Goal: Information Seeking & Learning: Learn about a topic

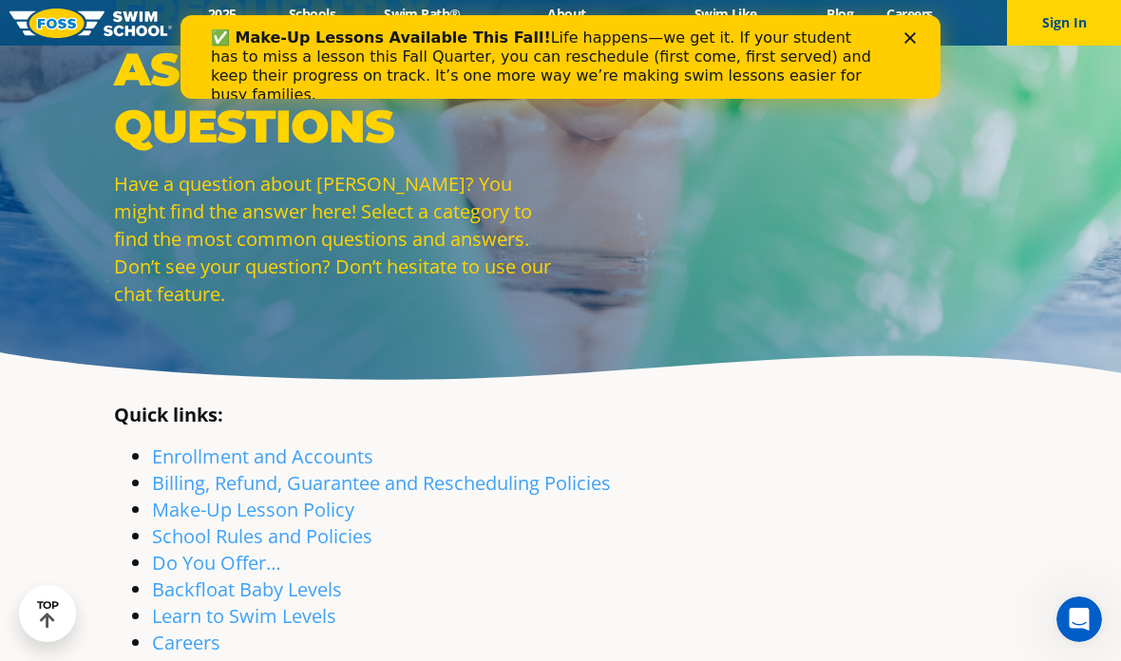
click at [436, 496] on link "Billing, Refund, Guarantee and Rescheduling Policies" at bounding box center [381, 483] width 459 height 26
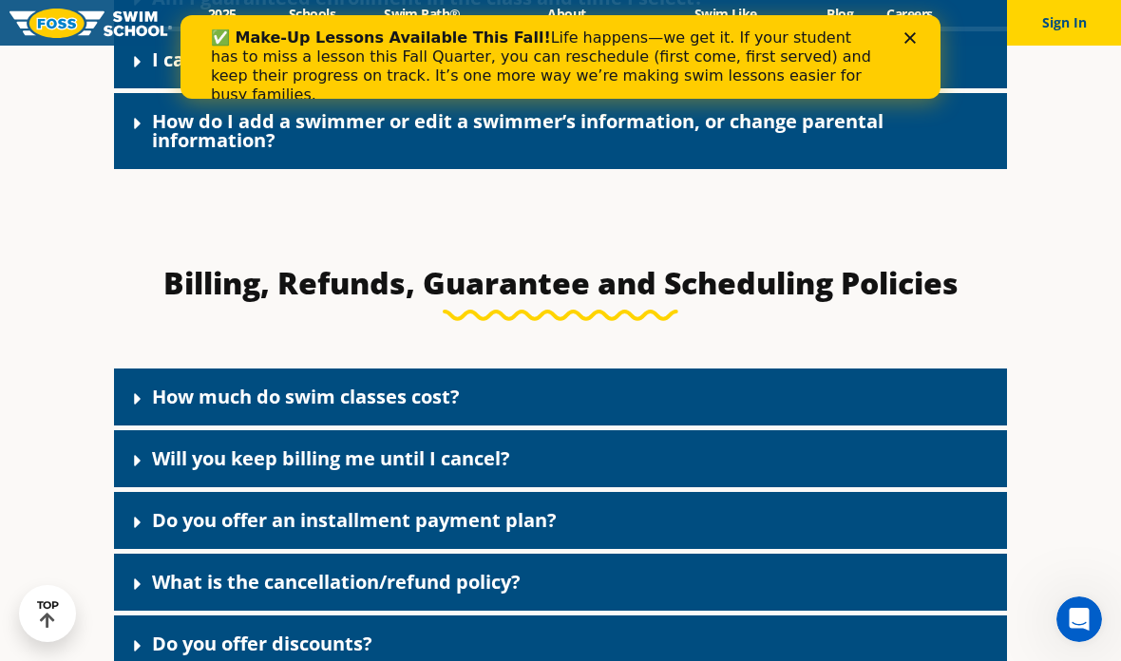
scroll to position [1352, 0]
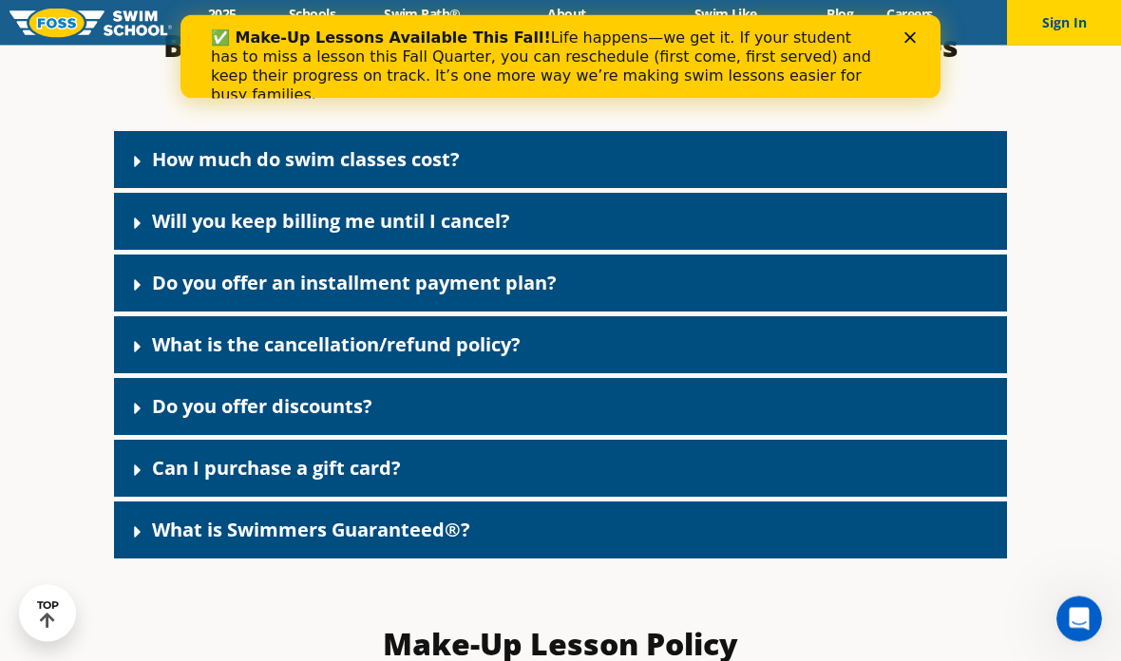
click at [143, 436] on div "Do you offer discounts?" at bounding box center [560, 407] width 893 height 57
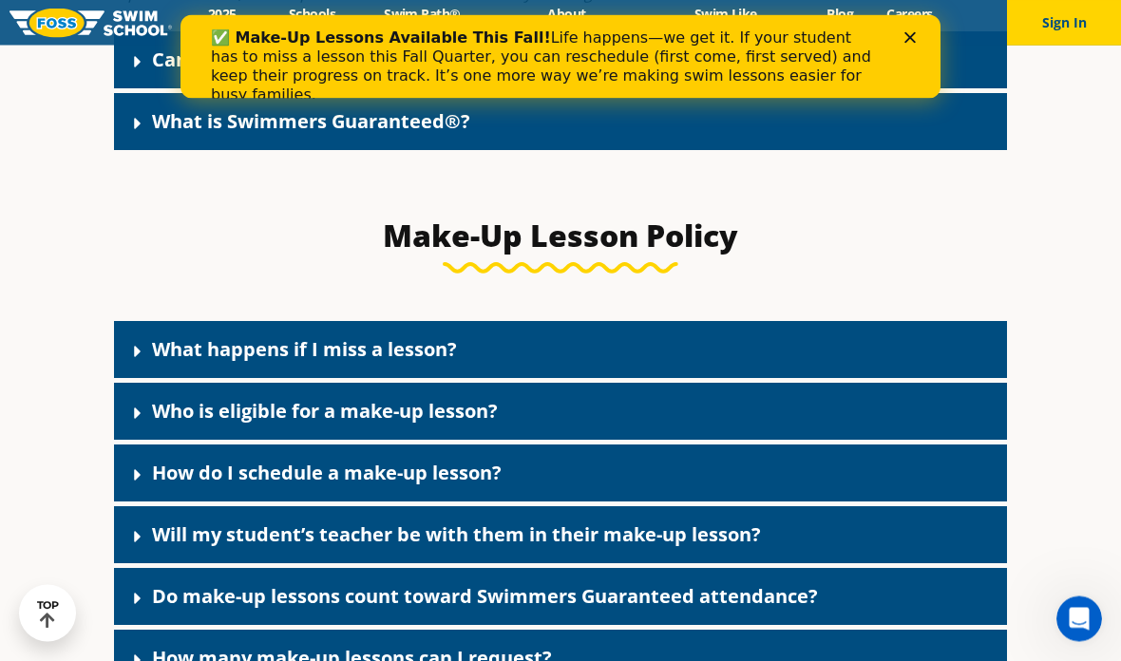
scroll to position [2790, 0]
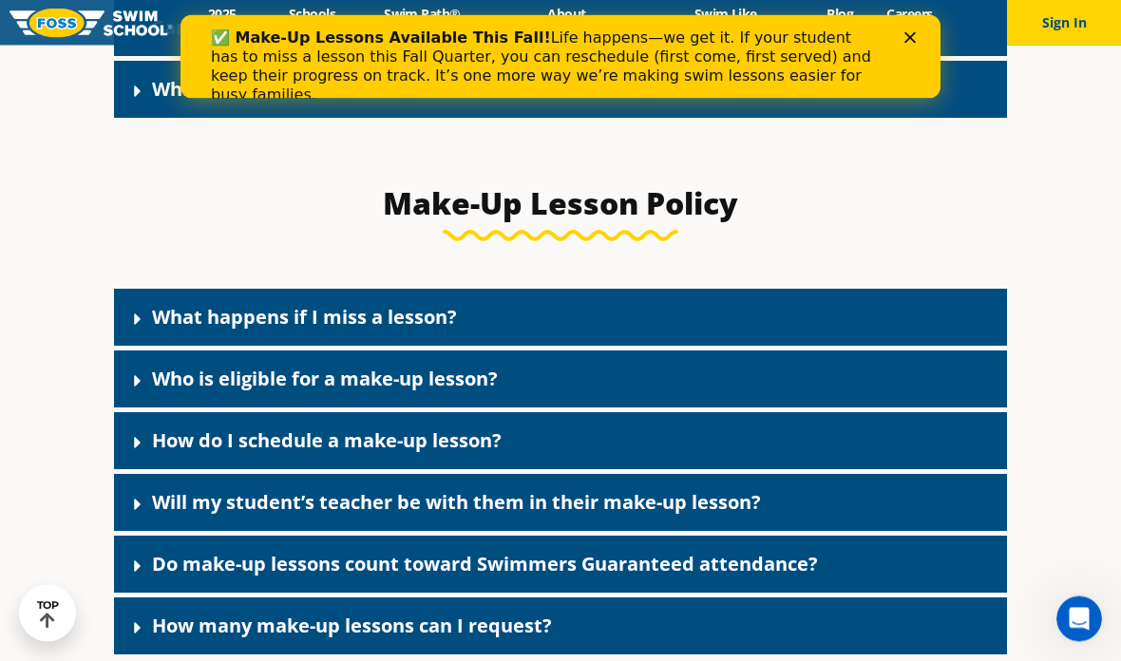
click at [135, 326] on icon at bounding box center [137, 320] width 7 height 11
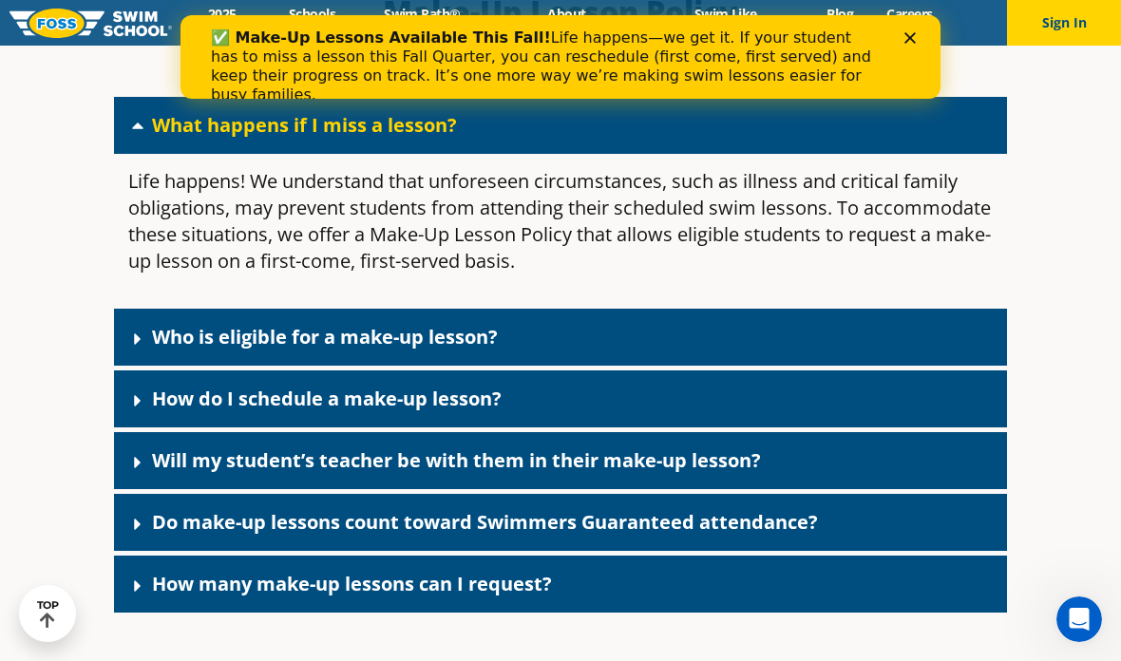
scroll to position [2986, 0]
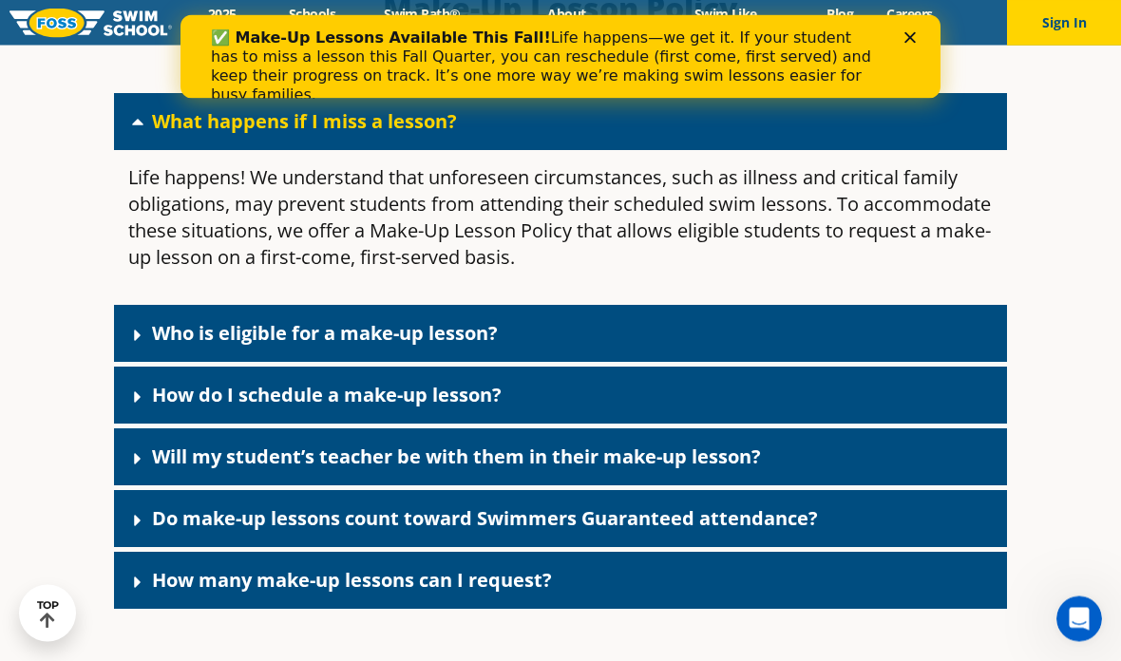
click at [140, 346] on icon at bounding box center [137, 336] width 19 height 19
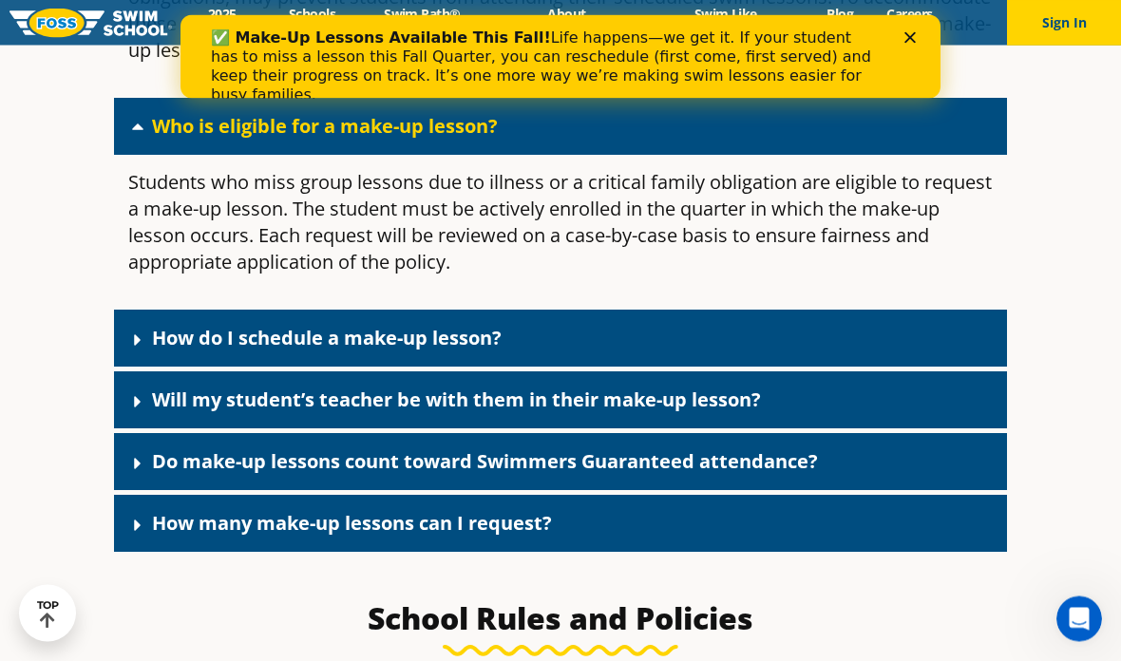
click at [125, 368] on div "How do I schedule a make-up lesson?" at bounding box center [560, 339] width 893 height 57
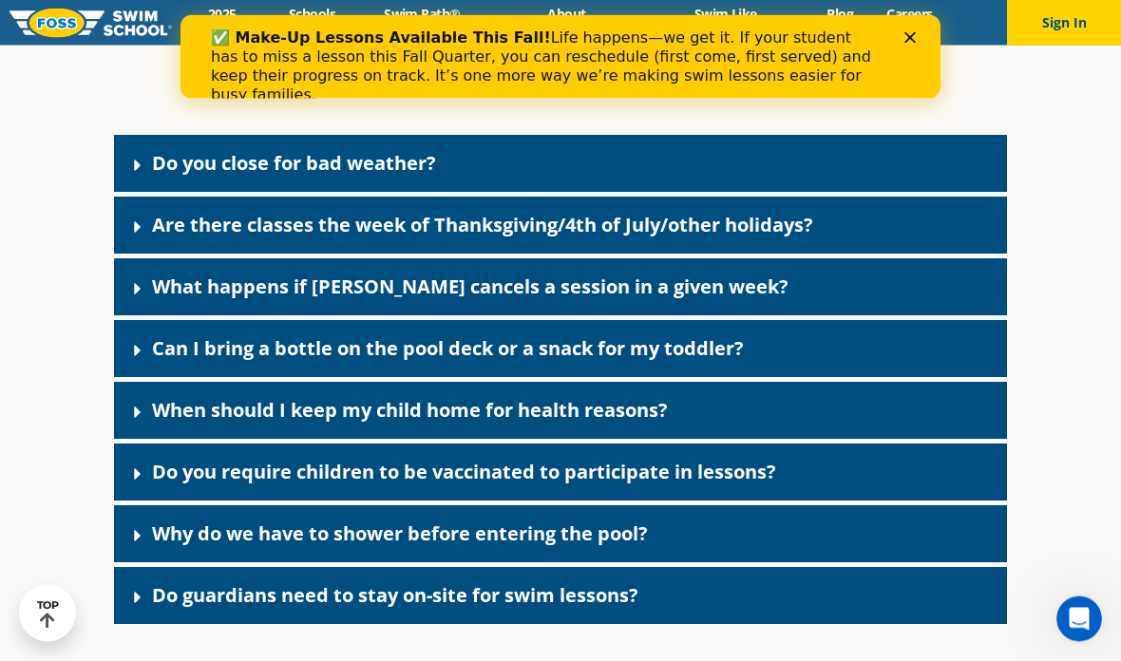
scroll to position [4096, 0]
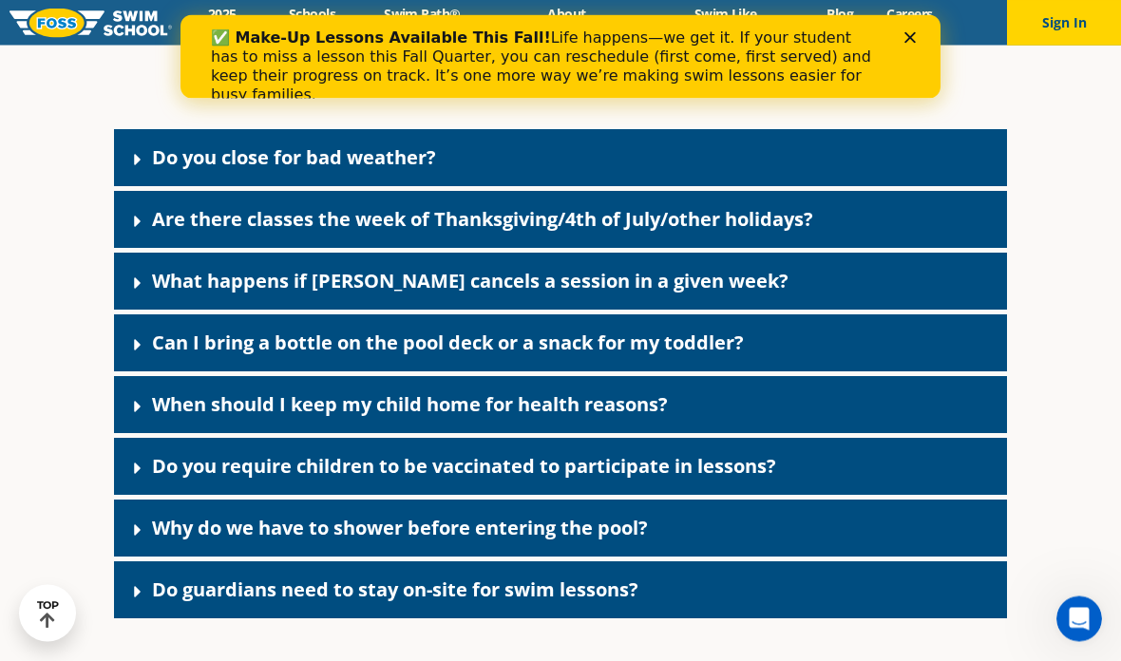
click at [124, 311] on div "What happens if FOSS cancels a session in a given week?" at bounding box center [560, 282] width 893 height 57
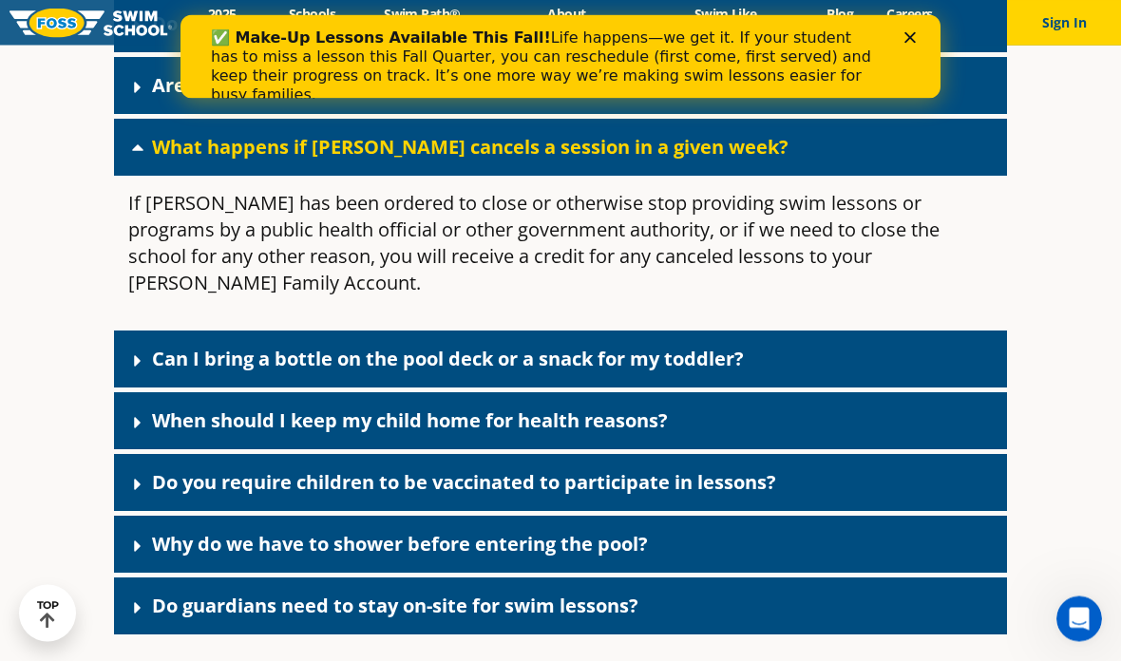
scroll to position [4235, 0]
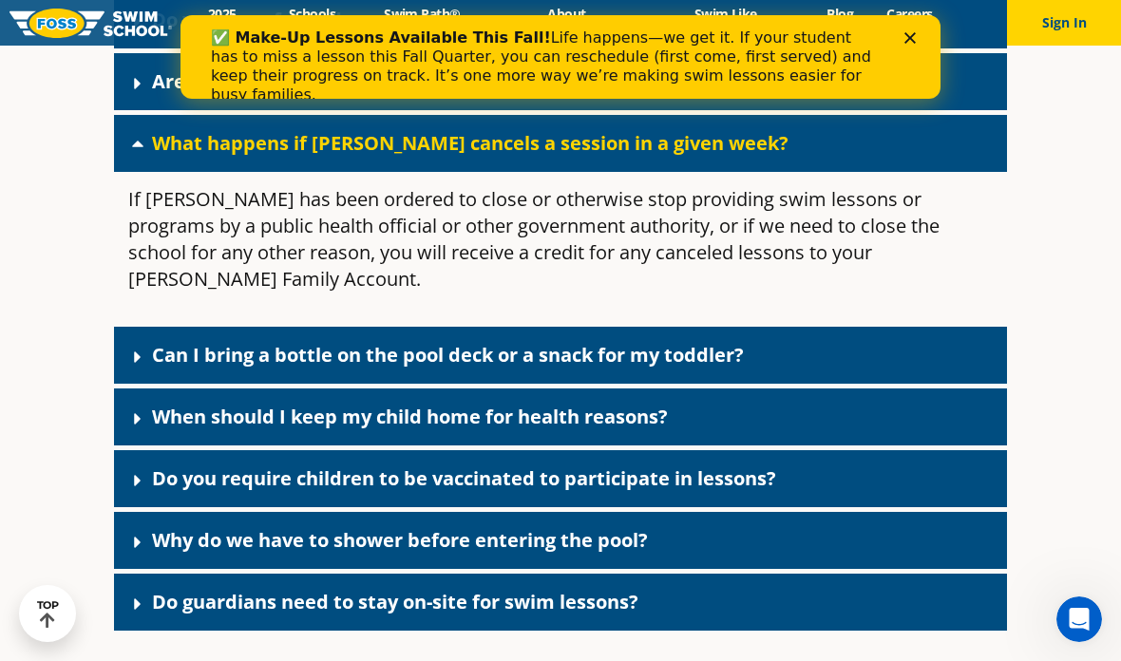
click at [907, 34] on polygon "Close" at bounding box center [910, 37] width 11 height 11
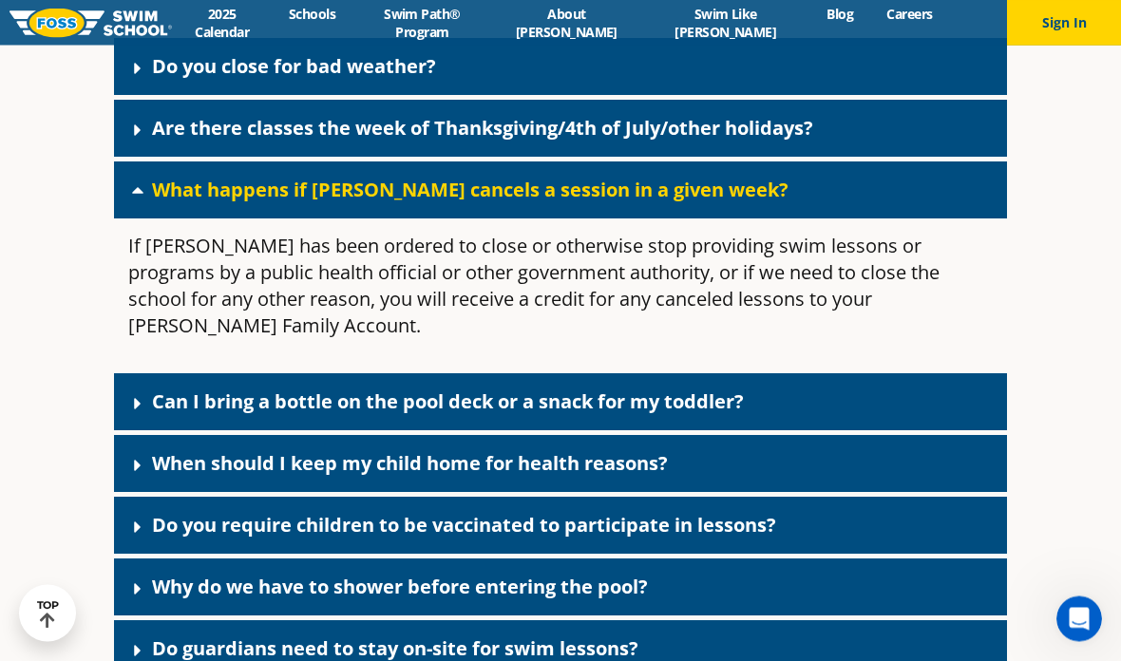
scroll to position [4189, 0]
click at [131, 475] on icon at bounding box center [137, 465] width 19 height 19
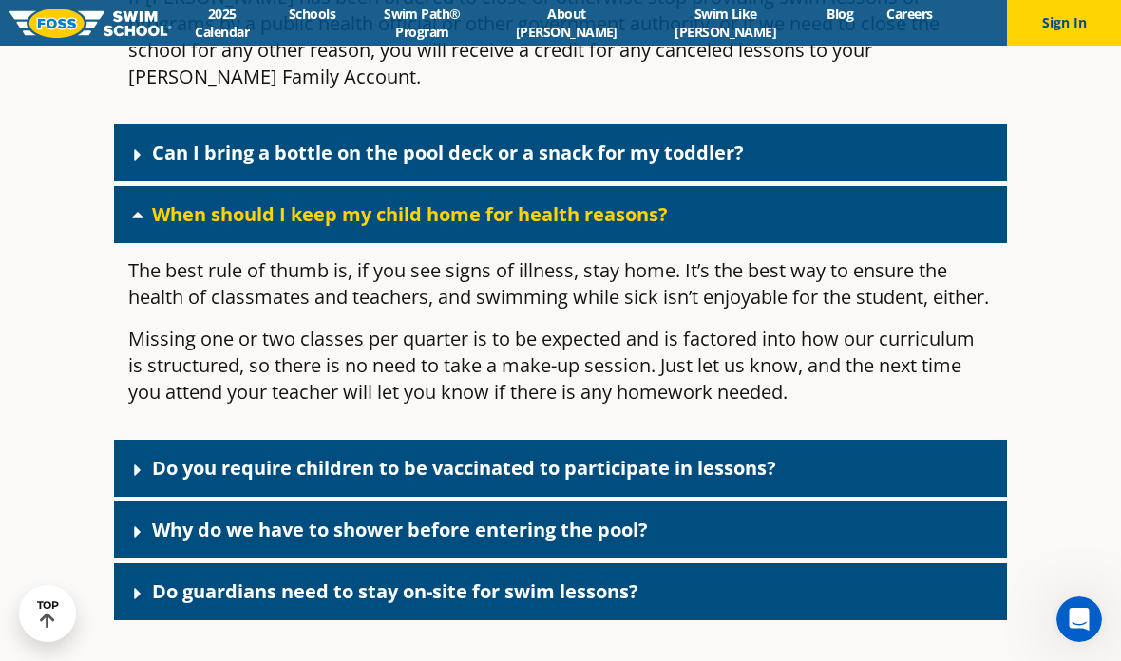
scroll to position [4438, 0]
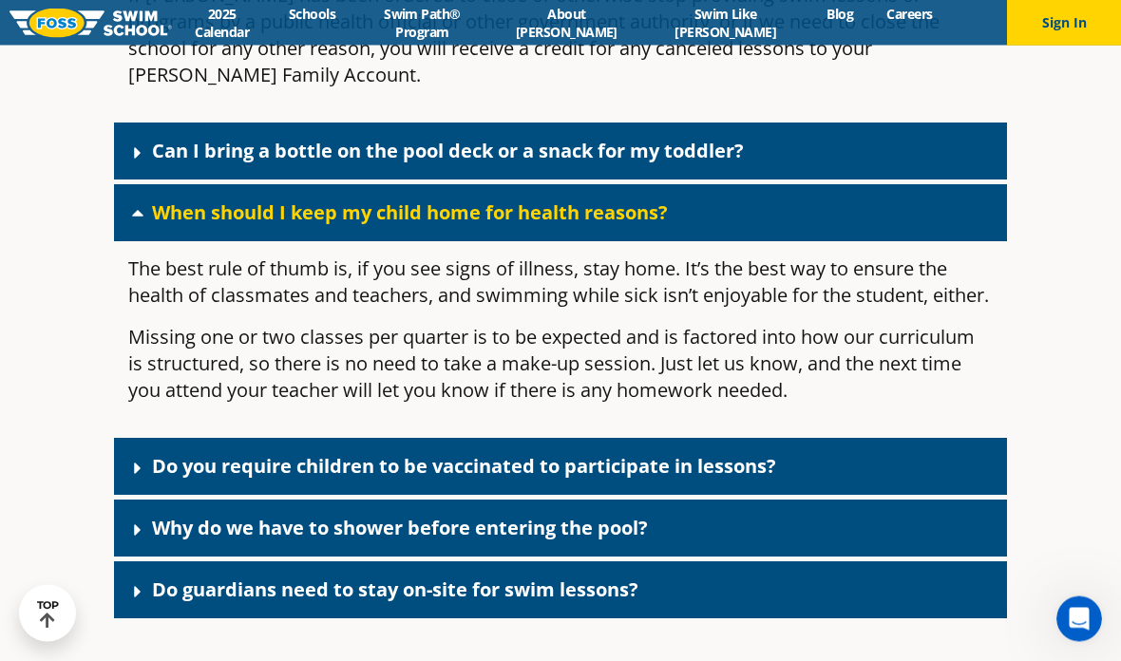
click at [128, 496] on div "Do you require children to be vaccinated to participate in lessons?" at bounding box center [560, 467] width 893 height 57
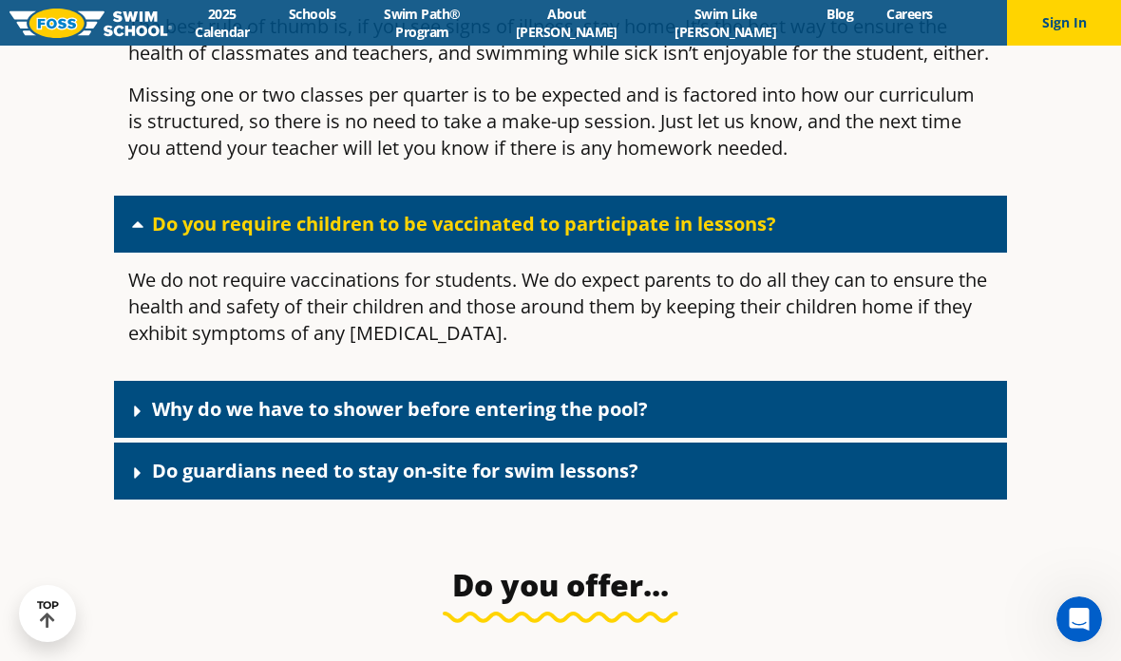
scroll to position [4681, 0]
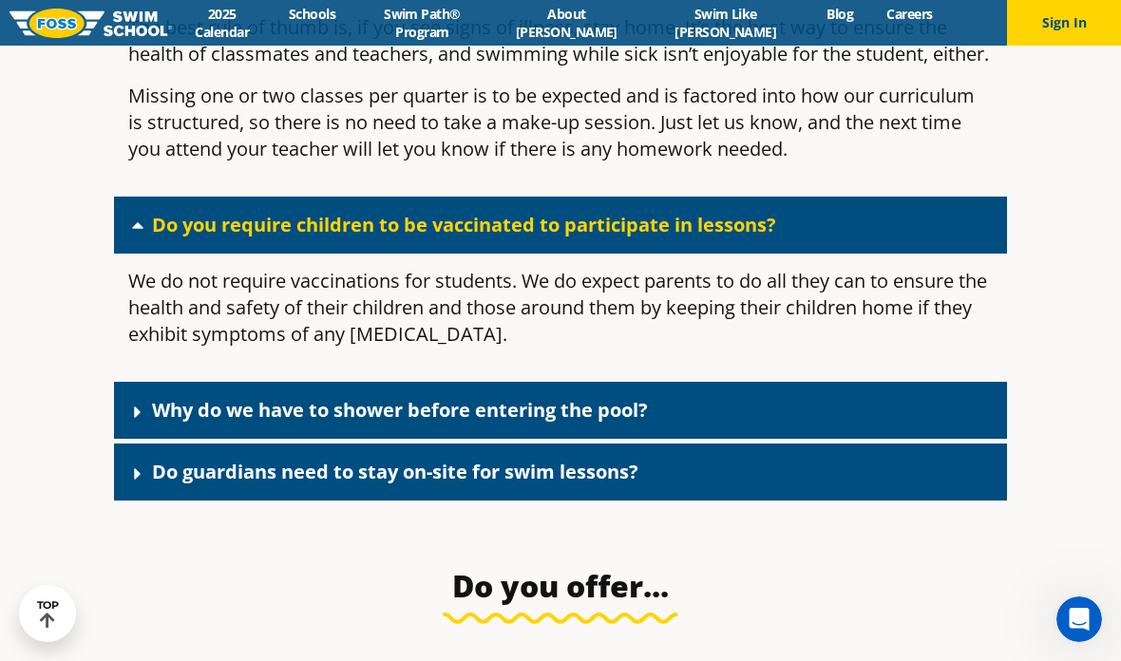
click at [128, 422] on icon at bounding box center [137, 412] width 19 height 19
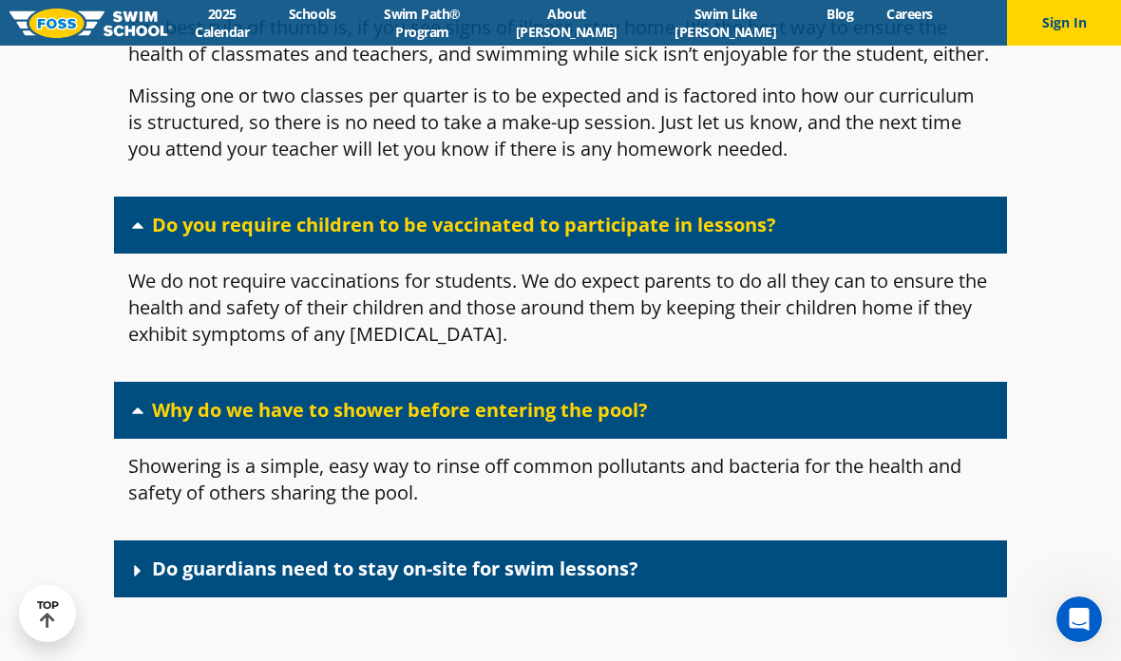
click at [147, 581] on span at bounding box center [142, 570] width 19 height 21
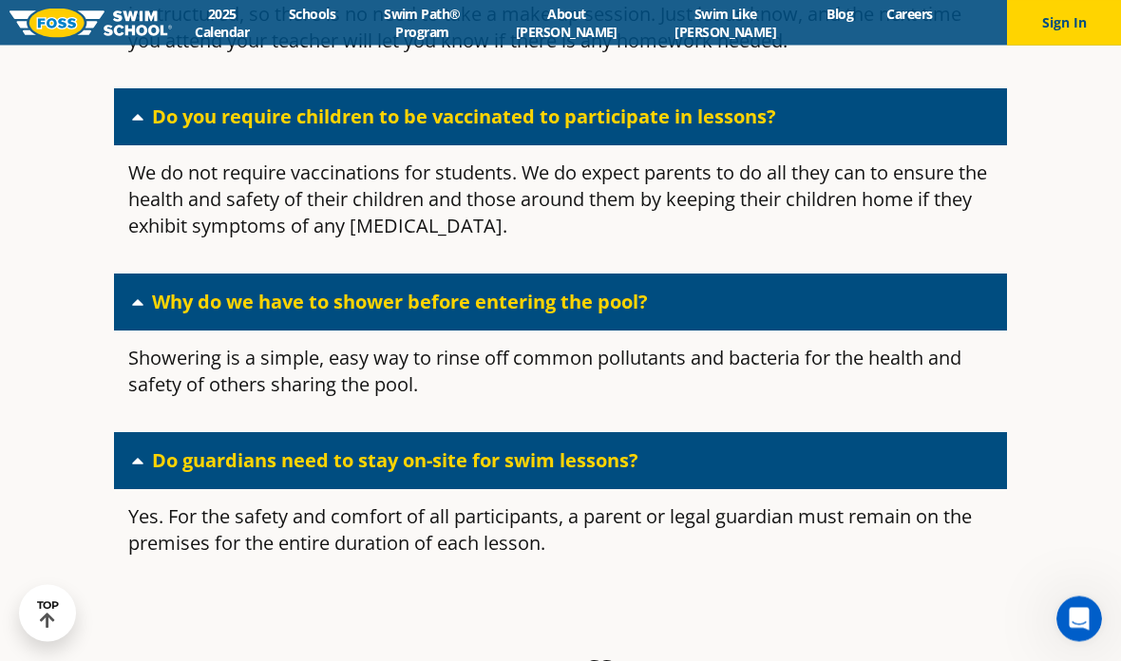
scroll to position [4789, 0]
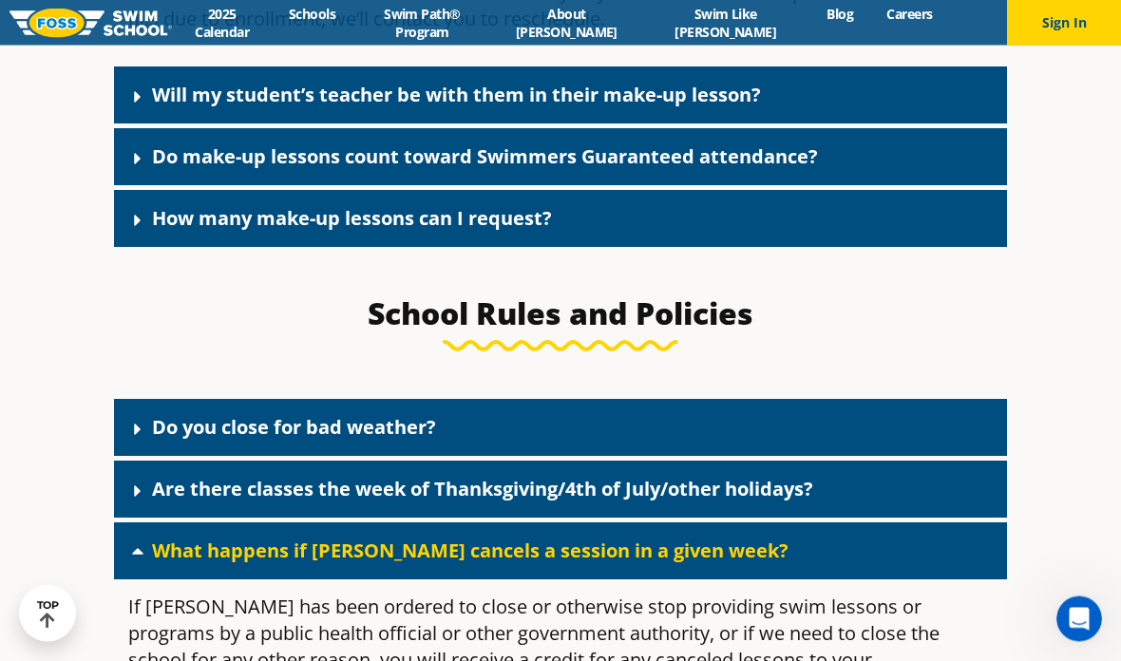
click at [141, 169] on icon at bounding box center [137, 159] width 19 height 19
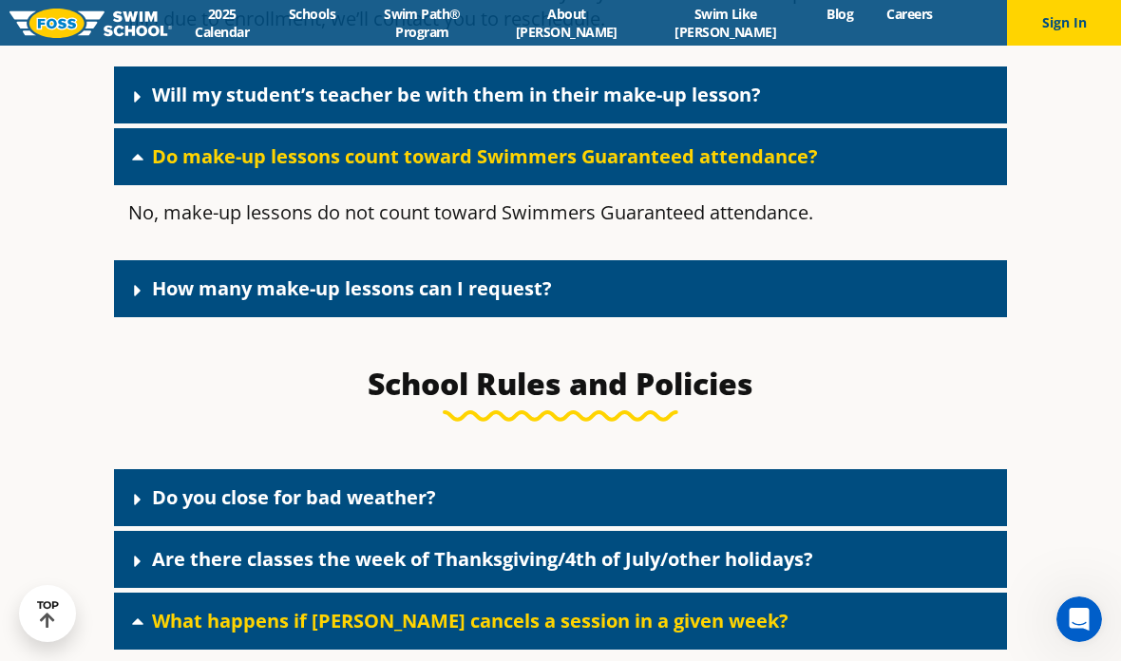
click at [152, 301] on link "How many make-up lessons can I request?" at bounding box center [352, 289] width 400 height 26
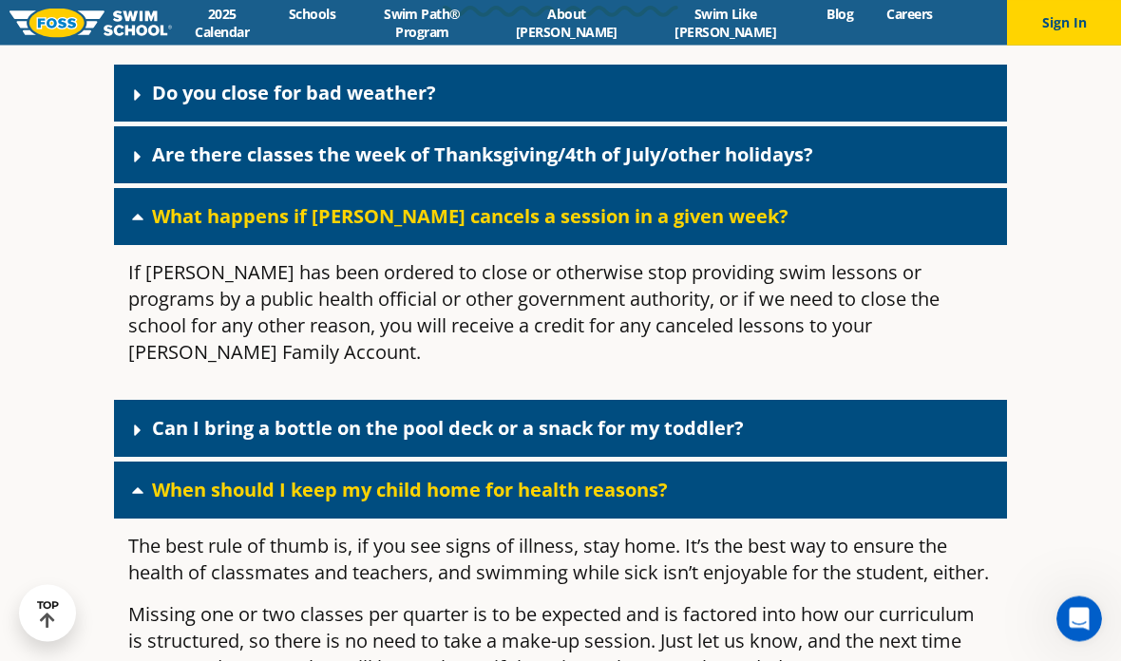
scroll to position [4382, 0]
click at [911, 457] on div "Can I bring a bottle on the pool deck or a snack for my toddler?" at bounding box center [560, 428] width 893 height 57
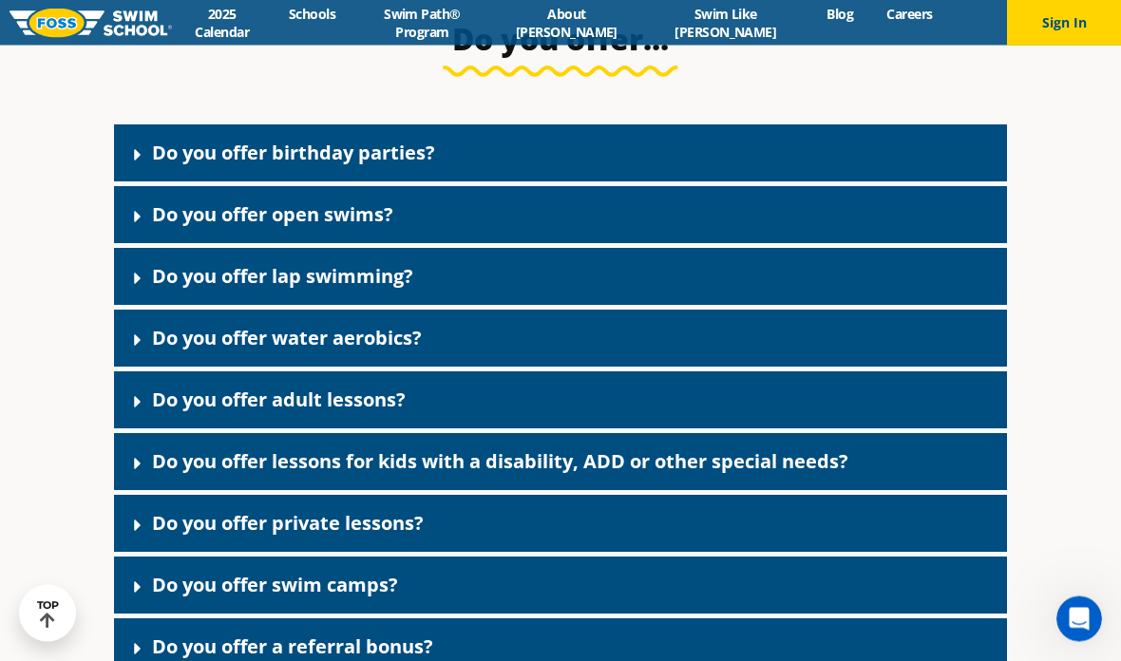
scroll to position [5764, 0]
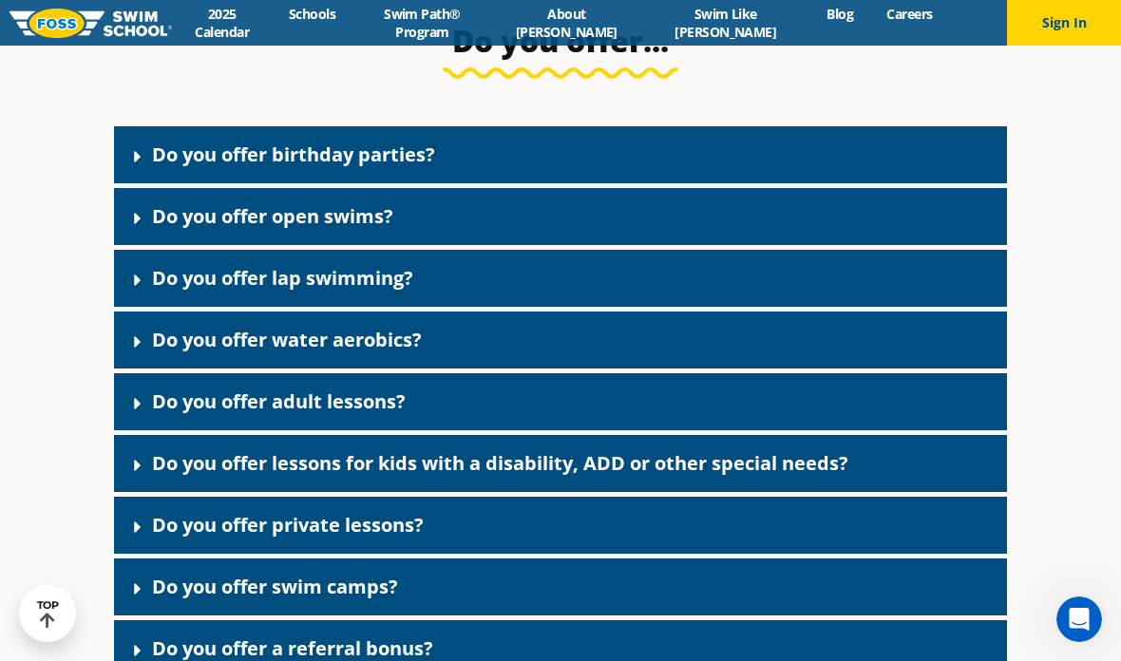
click at [930, 245] on div "Do you offer open swims?" at bounding box center [560, 216] width 893 height 57
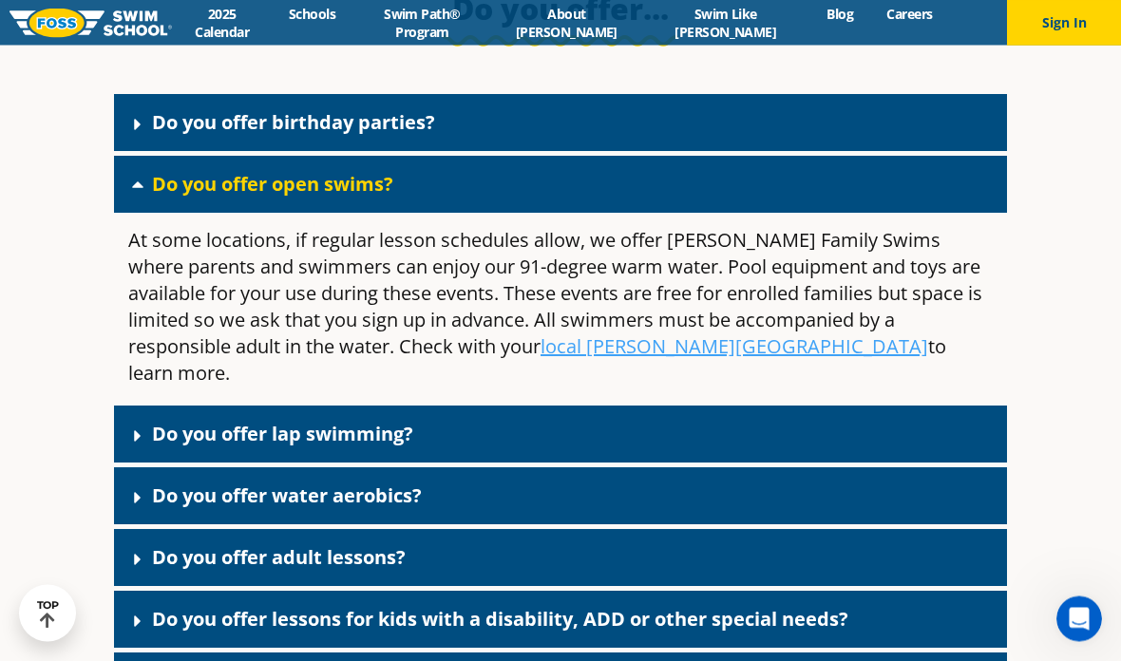
scroll to position [5796, 0]
click at [541, 359] on u "local Foss Swim School" at bounding box center [735, 347] width 388 height 26
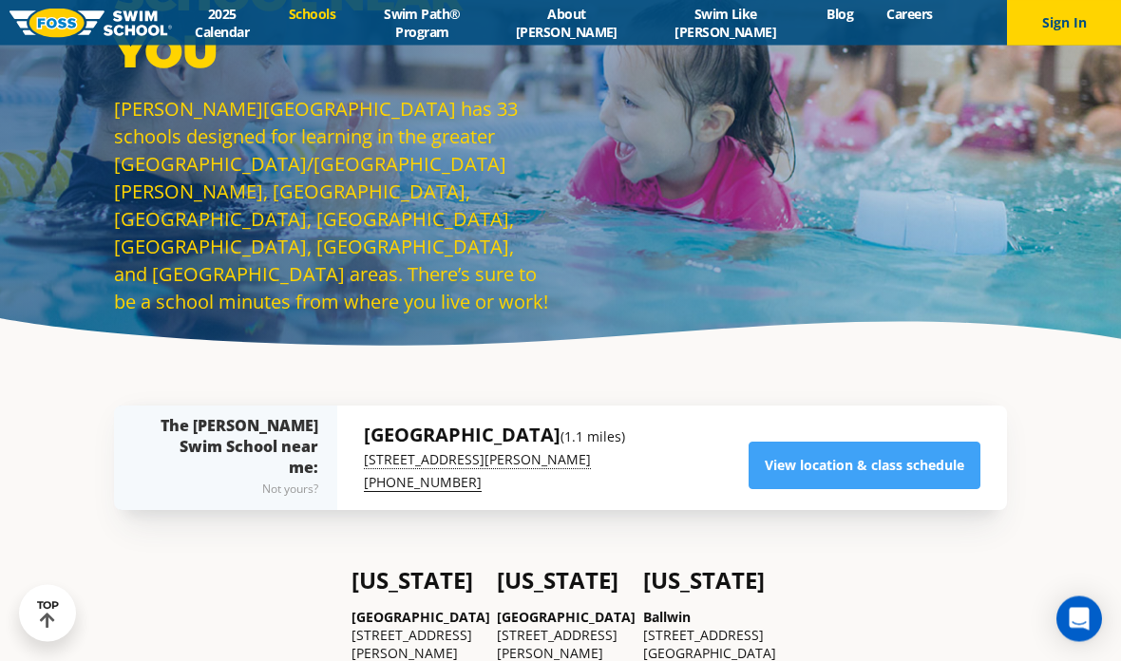
scroll to position [105, 0]
click at [945, 489] on link "View location & class schedule" at bounding box center [865, 466] width 232 height 48
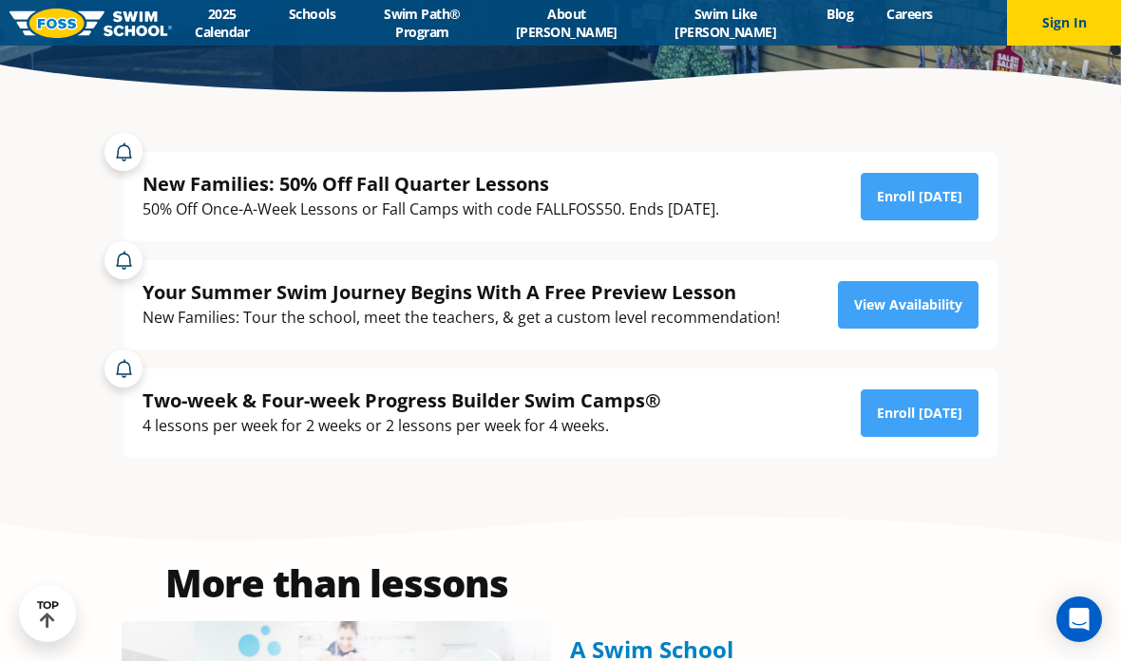
scroll to position [370, 0]
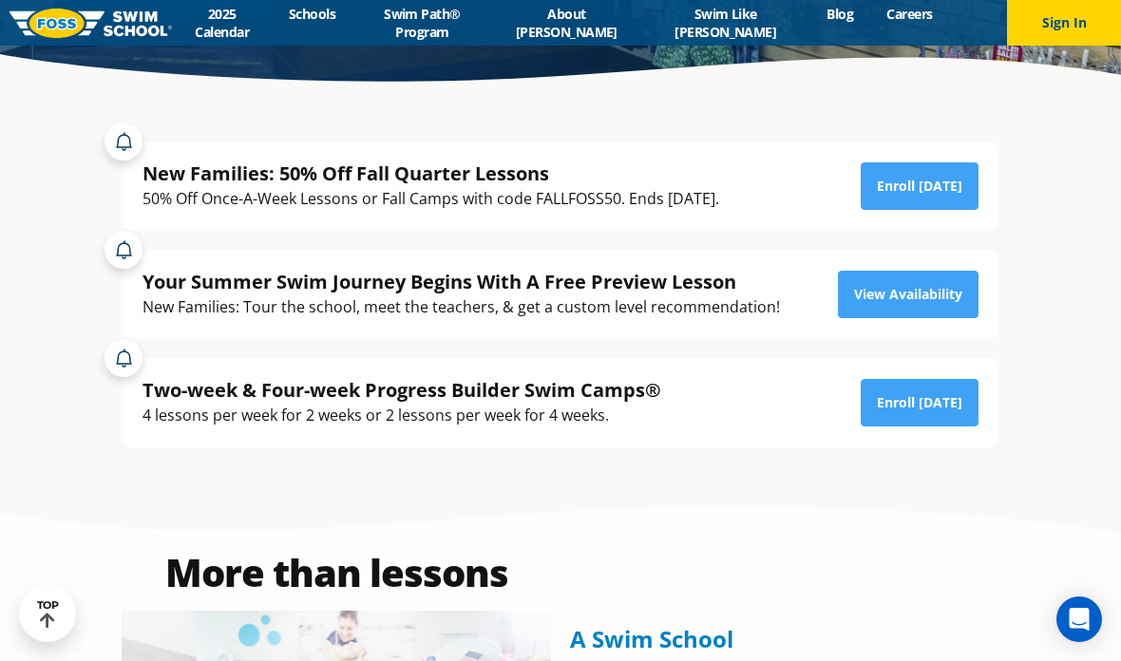
click at [972, 210] on link "Enroll [DATE]" at bounding box center [920, 186] width 118 height 48
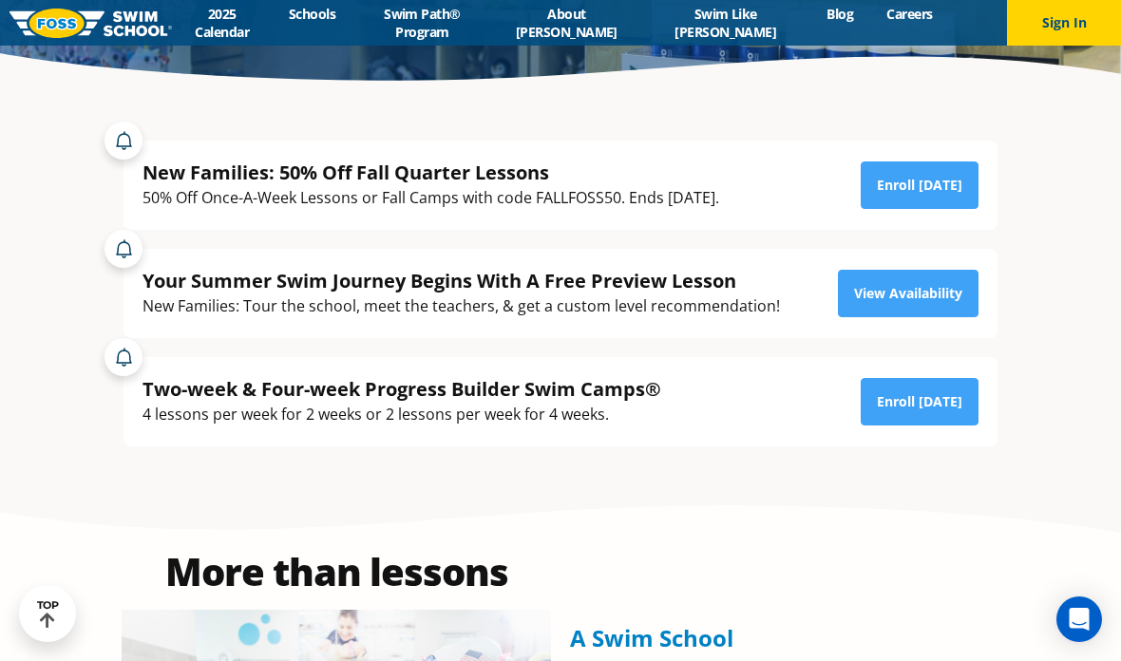
scroll to position [447, 0]
